Goal: Task Accomplishment & Management: Manage account settings

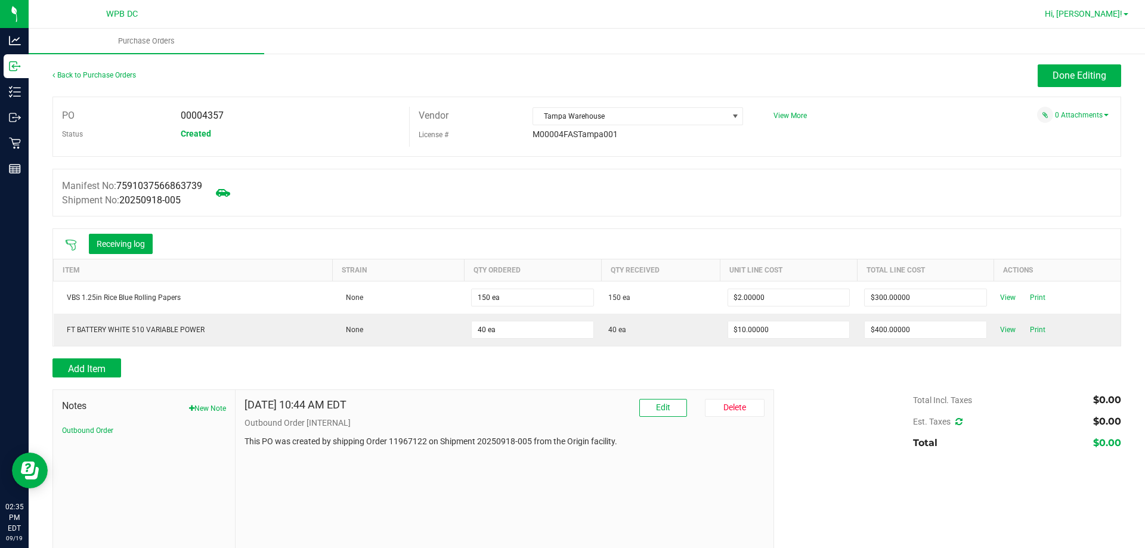
click at [1100, 14] on span "Hi, Lucinda!" at bounding box center [1082, 14] width 77 height 10
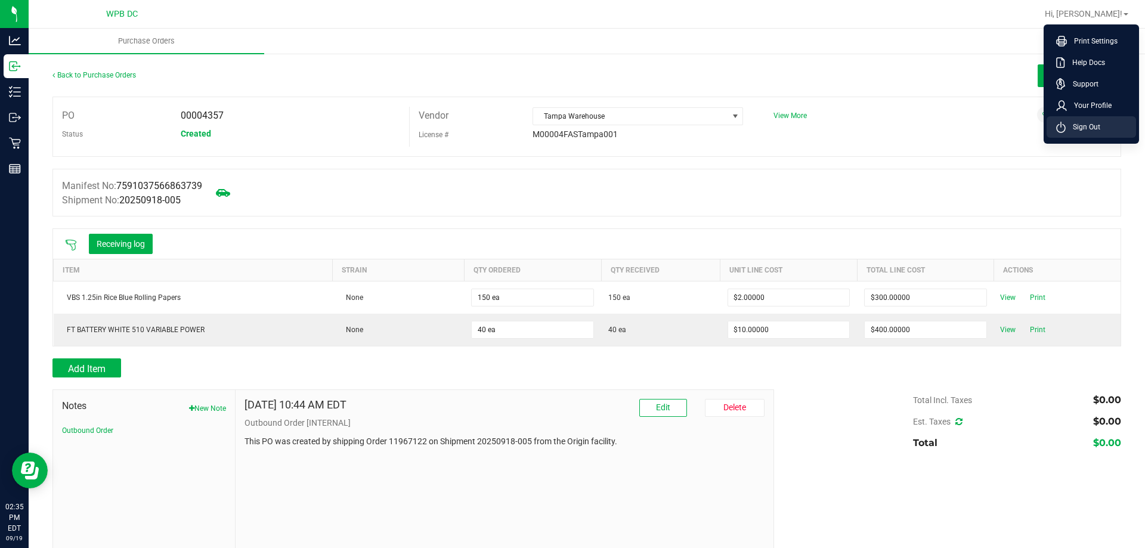
click at [1081, 126] on span "Sign Out" at bounding box center [1082, 127] width 35 height 12
